Goal: Task Accomplishment & Management: Manage account settings

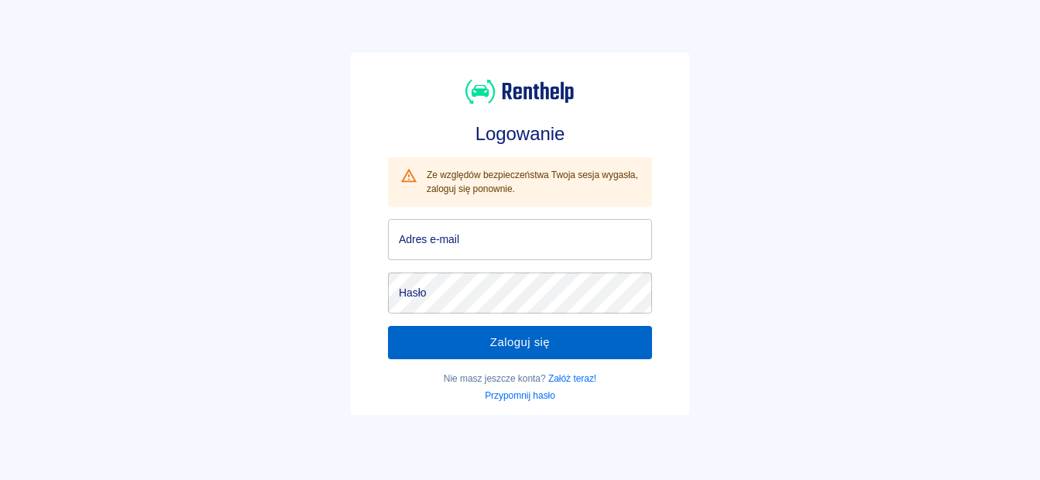
type input "[EMAIL_ADDRESS][DOMAIN_NAME]"
click at [445, 347] on button "Zaloguj się" at bounding box center [520, 342] width 264 height 33
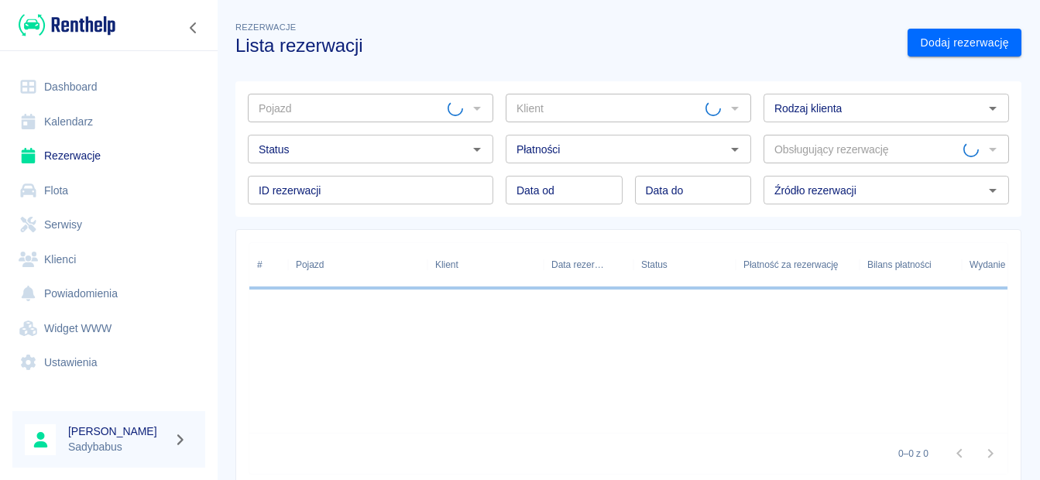
type input "Boxer blaszak - WE9FL41"
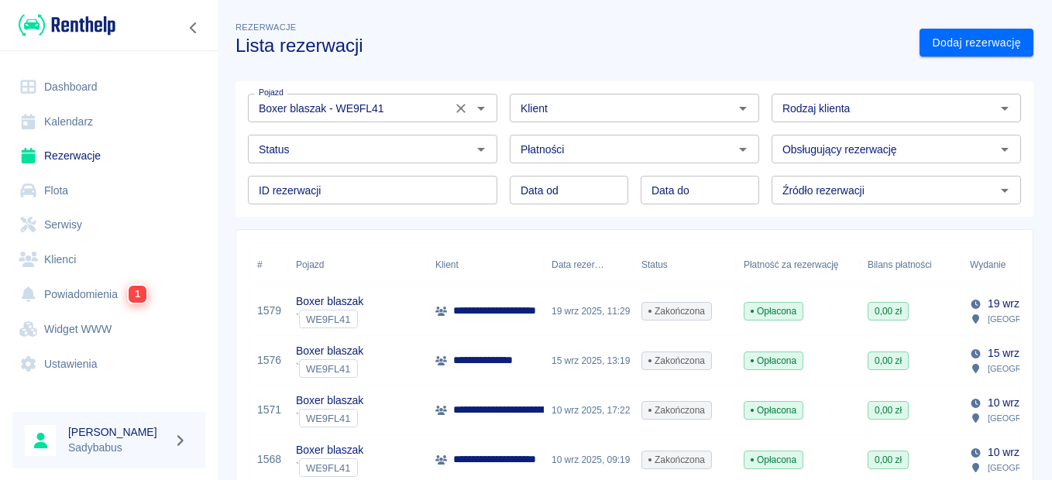
click at [465, 106] on button "Wyczyść" at bounding box center [461, 109] width 22 height 22
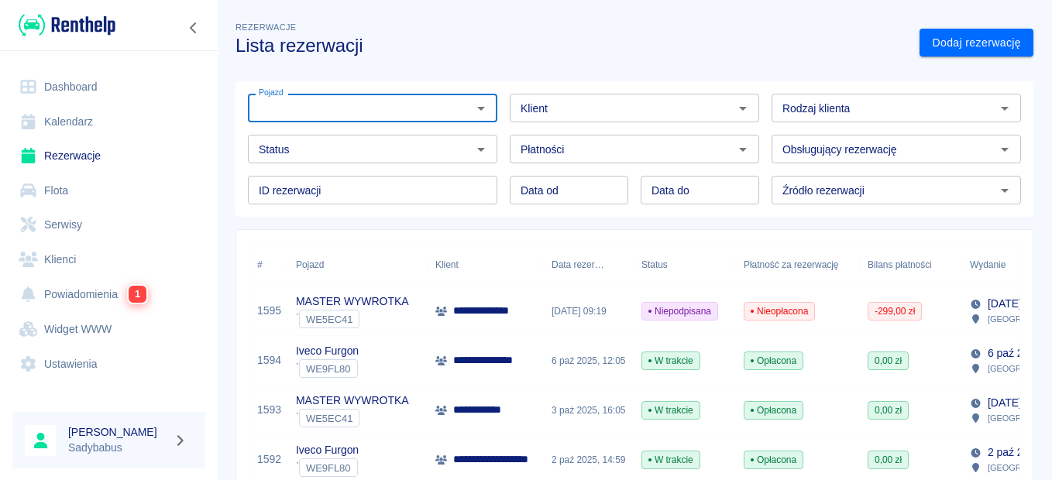
click at [362, 356] on div "Iveco Furgon ` WE9FL80" at bounding box center [357, 361] width 139 height 50
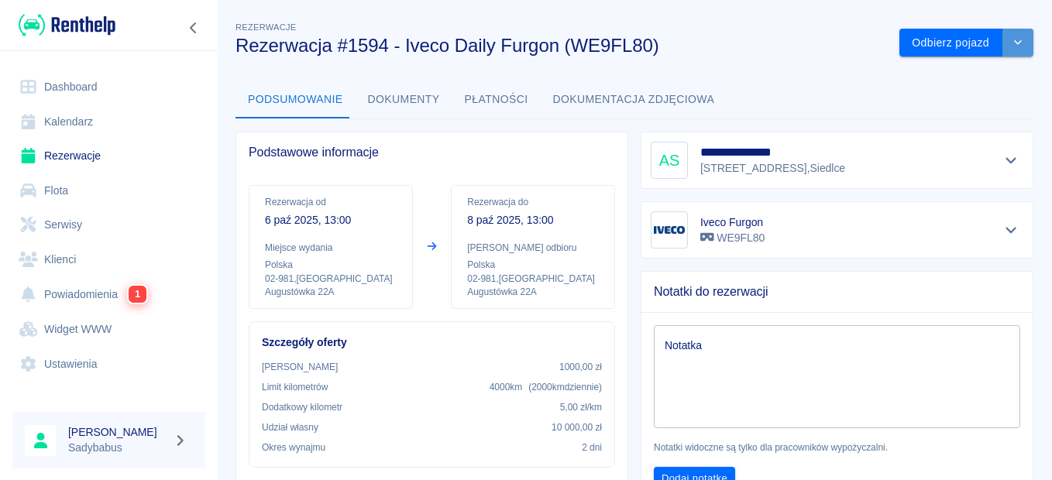
click at [1017, 43] on button "drop-down" at bounding box center [1017, 43] width 31 height 29
click at [962, 73] on li "Przedłuż rezerwację" at bounding box center [956, 76] width 122 height 26
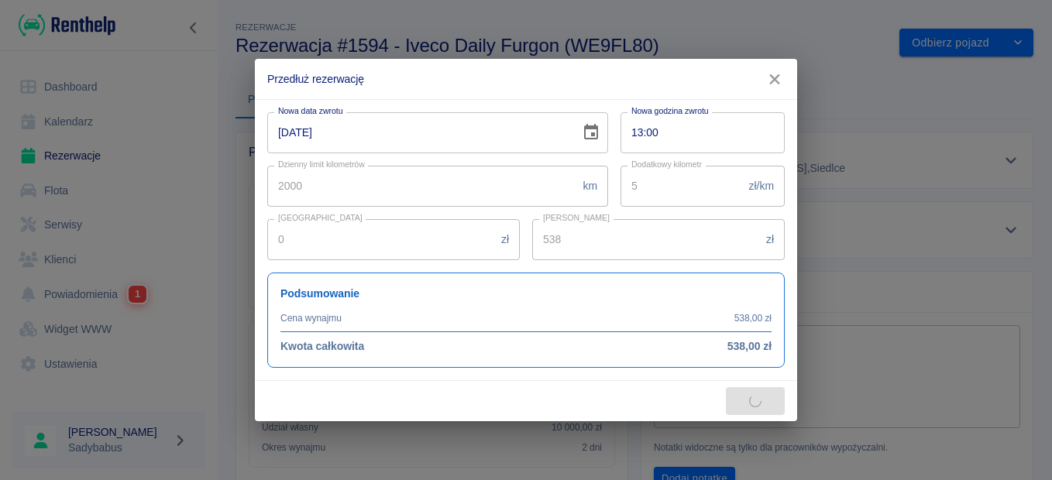
type input "500"
type input "1800"
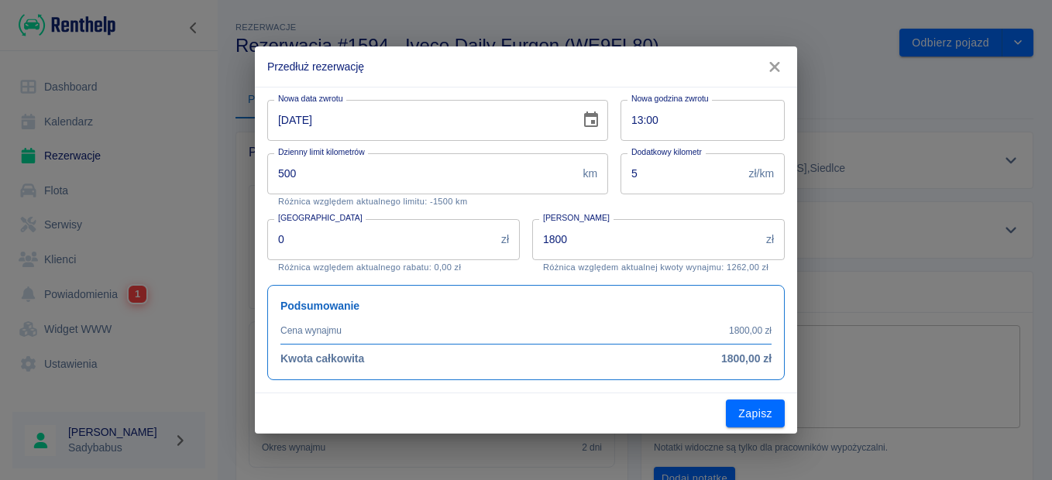
click at [441, 121] on input "[DATE]" at bounding box center [418, 120] width 302 height 41
click at [594, 123] on icon "Choose date, selected date is 8 paź 2025" at bounding box center [591, 119] width 14 height 15
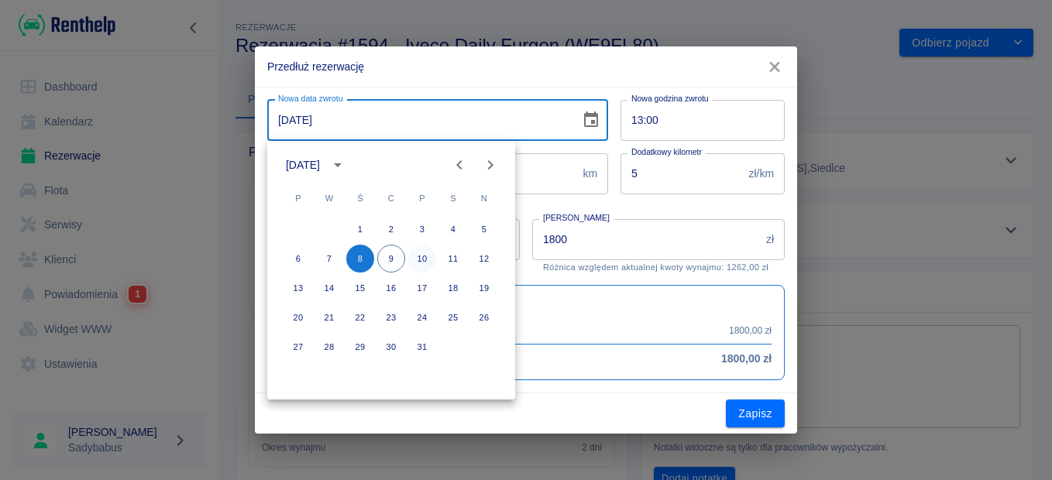
click at [419, 261] on button "10" at bounding box center [422, 259] width 28 height 28
type input "[DATE]"
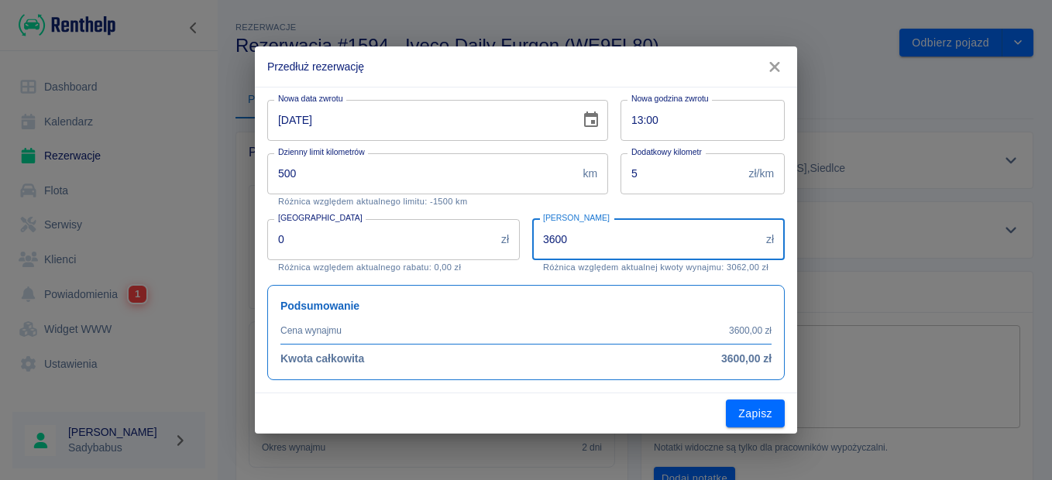
drag, startPoint x: 598, startPoint y: 232, endPoint x: 370, endPoint y: 225, distance: 227.8
click at [370, 225] on div "Nowa data zwrotu [DATE] Nowa data zwrotu Nowa godzina zwrotu 13:00 Nowa godzina…" at bounding box center [520, 234] width 530 height 293
type input "1076"
click at [783, 269] on div "[PERSON_NAME] 1076 zł Kwota wynajmu Różnica względem aktualnej kwoty wynajmu: 5…" at bounding box center [658, 245] width 252 height 53
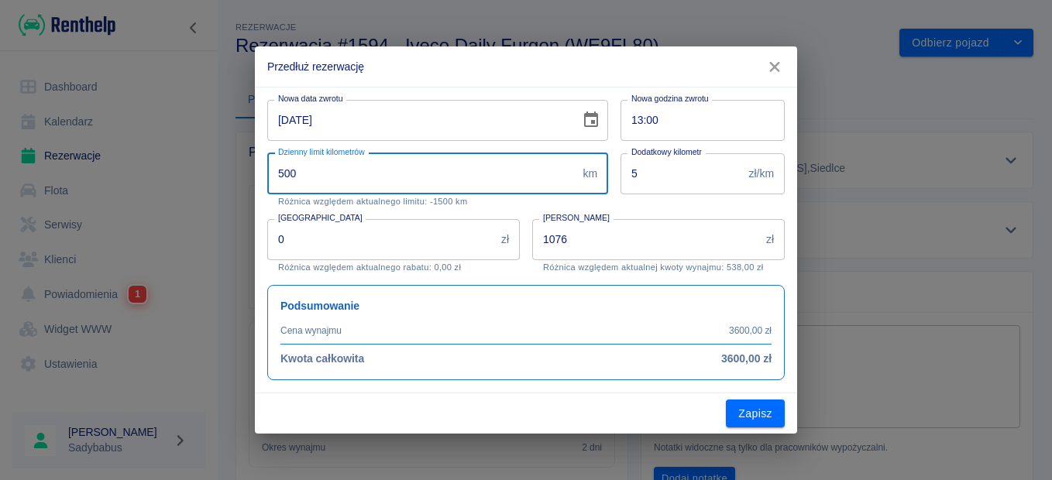
drag, startPoint x: 389, startPoint y: 191, endPoint x: 211, endPoint y: 167, distance: 179.0
click at [211, 167] on div "Przedłuż rezerwację Nowa data zwrotu [DATE] Nowa data zwrotu Nowa godzina zwrot…" at bounding box center [526, 240] width 1052 height 480
type input "2000"
click at [791, 277] on div "Nowa data zwrotu [DATE] Nowa data zwrotu Nowa godzina zwrotu 13:00 Nowa godzina…" at bounding box center [526, 240] width 542 height 307
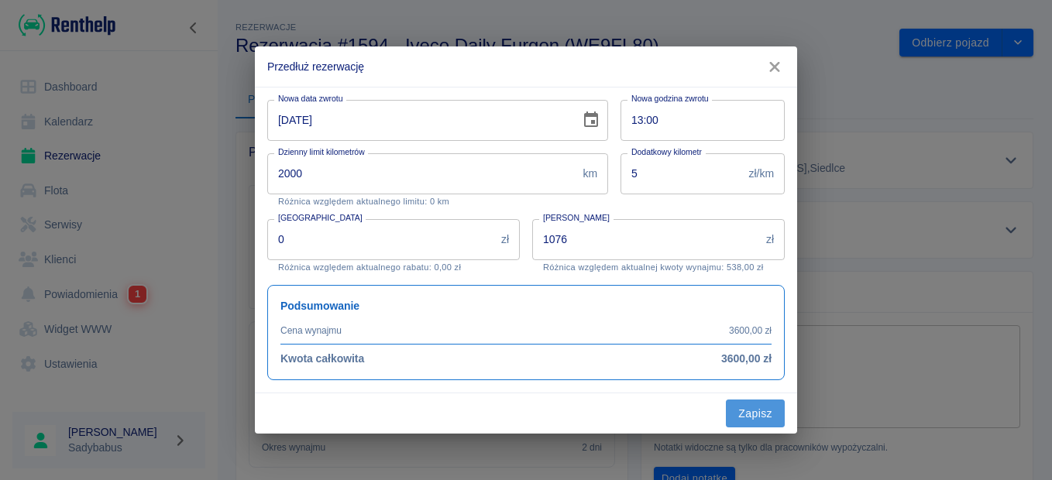
click at [746, 406] on button "Zapisz" at bounding box center [755, 414] width 59 height 29
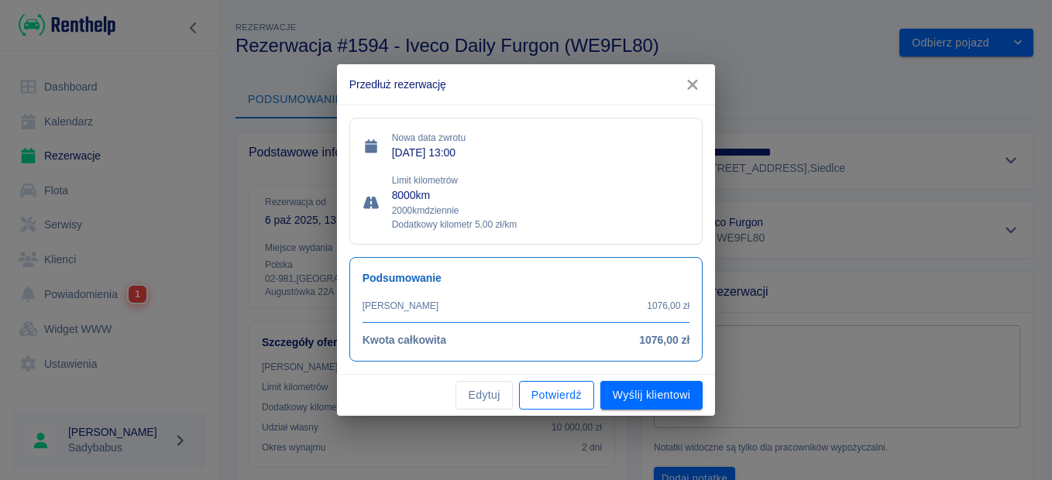
click at [565, 401] on button "Potwierdź" at bounding box center [556, 395] width 75 height 29
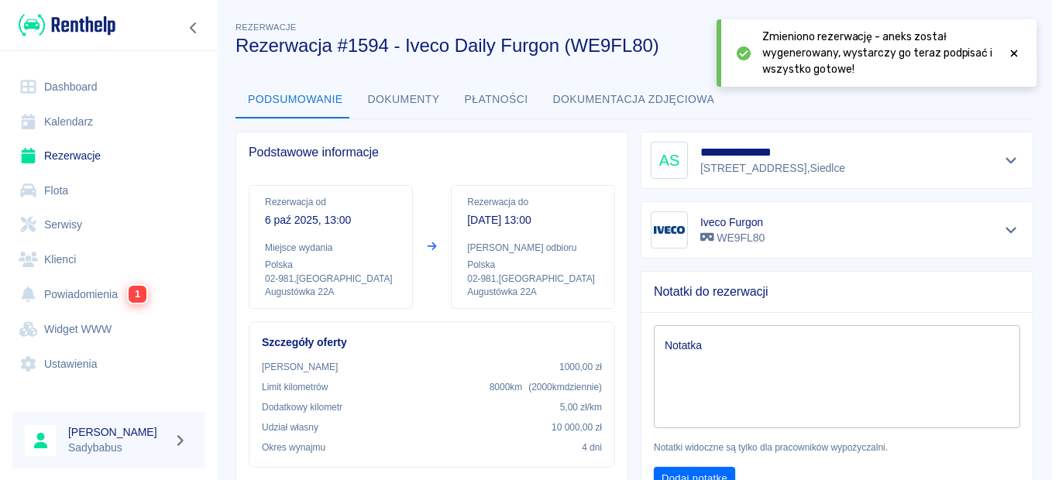
click at [1010, 51] on icon at bounding box center [1014, 53] width 14 height 11
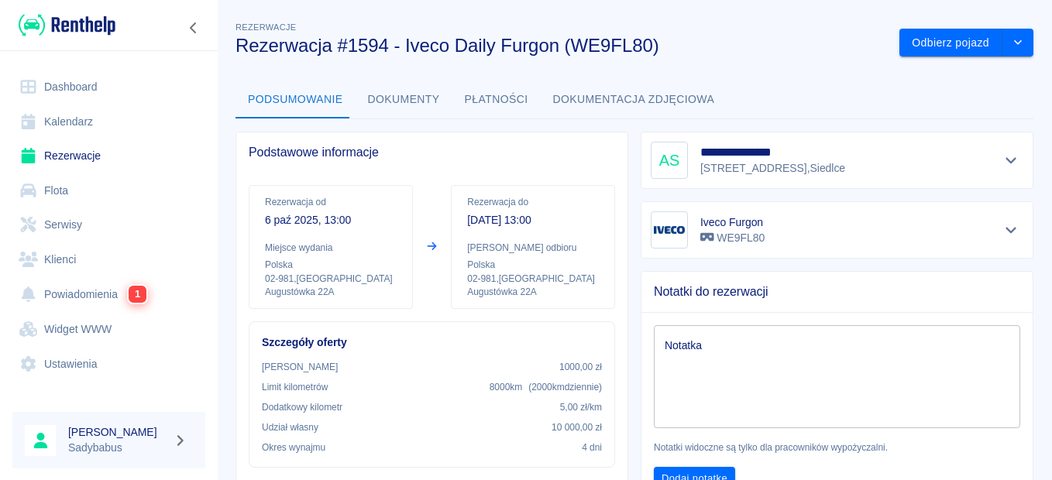
click at [366, 92] on button "Dokumenty" at bounding box center [404, 99] width 97 height 37
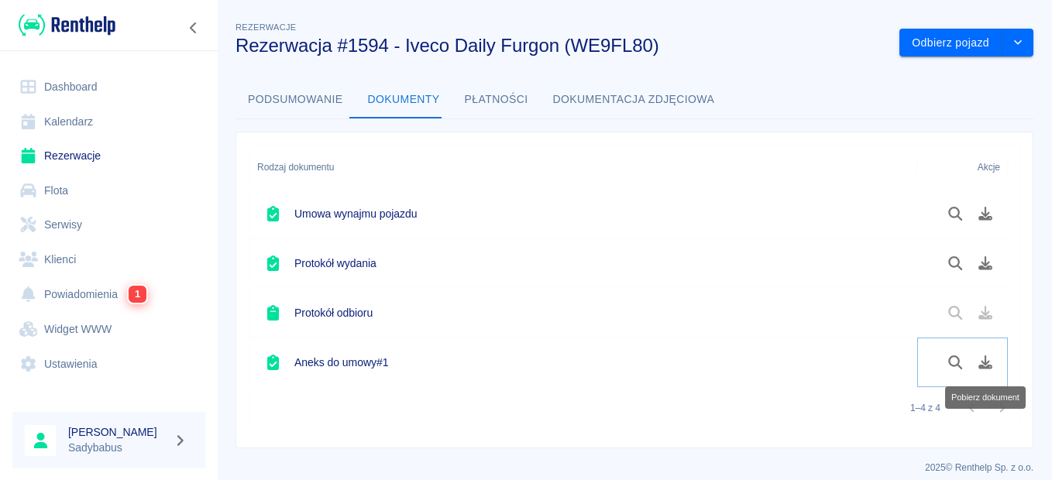
click at [992, 366] on icon "Pobierz dokument" at bounding box center [986, 363] width 18 height 14
click at [512, 98] on button "Płatności" at bounding box center [496, 99] width 88 height 37
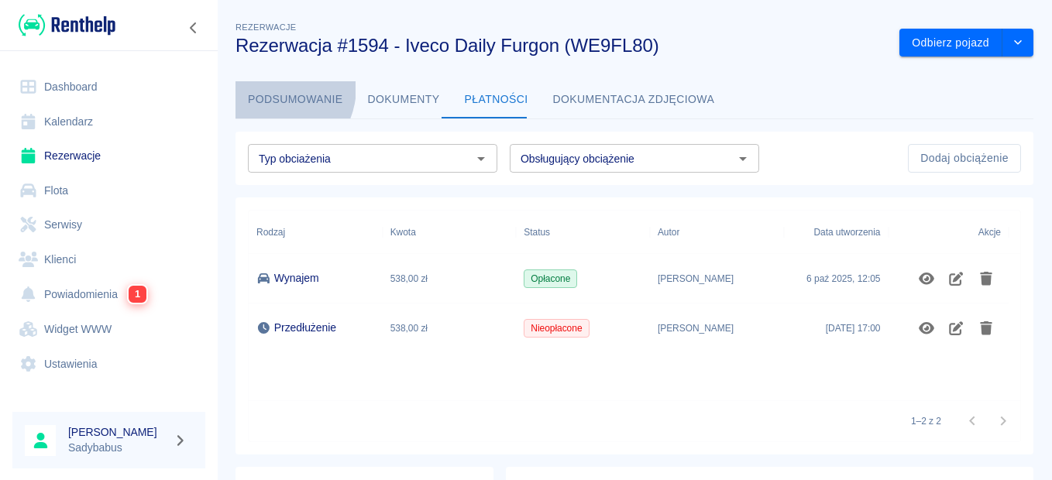
click at [268, 87] on button "Podsumowanie" at bounding box center [295, 99] width 120 height 37
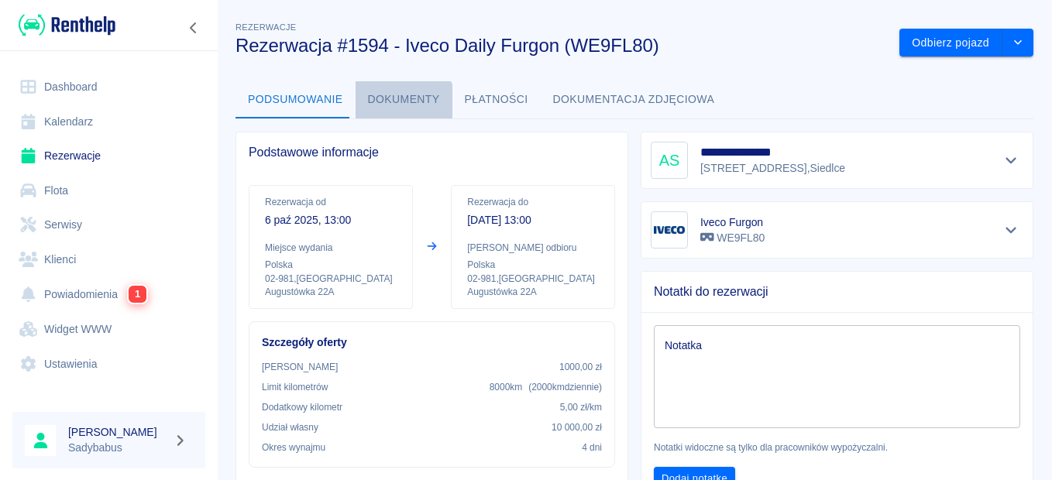
click at [397, 105] on button "Dokumenty" at bounding box center [404, 99] width 97 height 37
